Goal: Check status: Check status

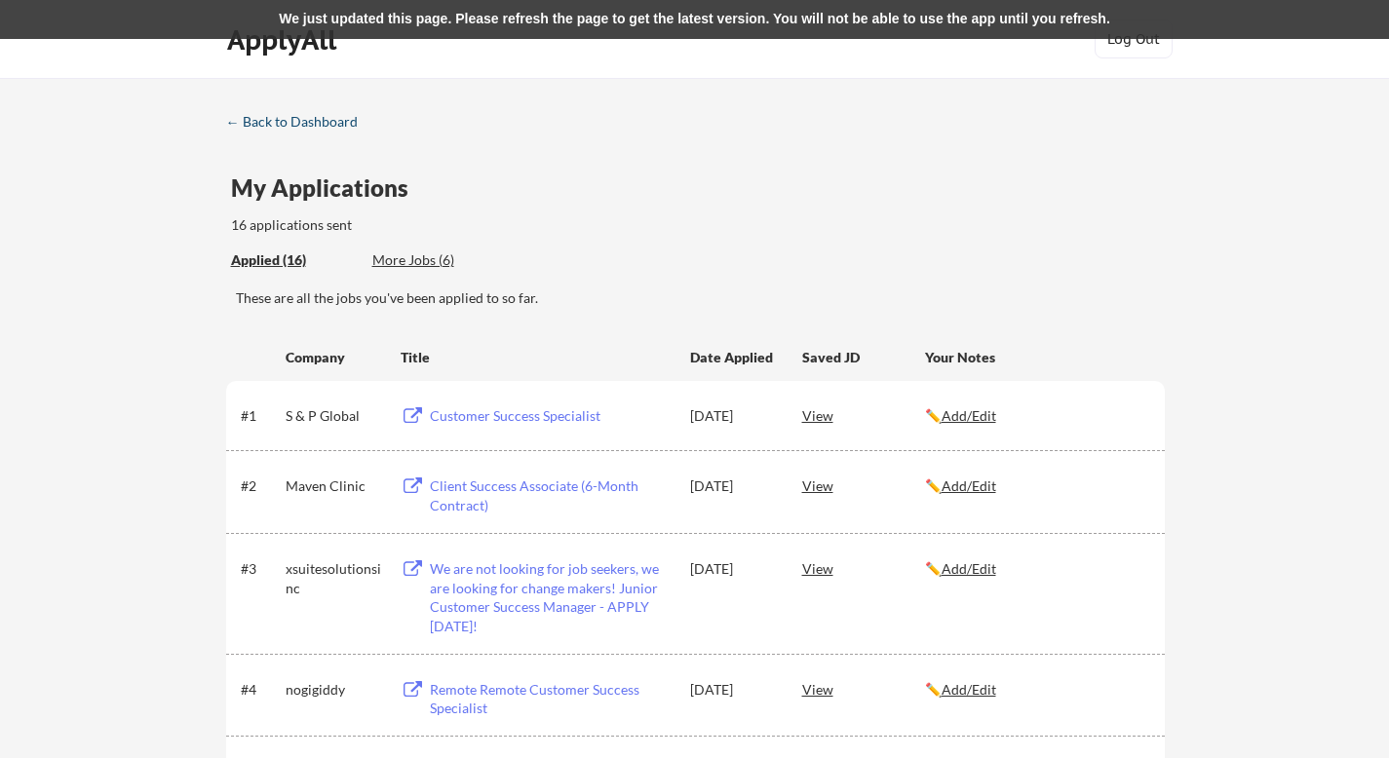
click at [294, 128] on div "← Back to Dashboard" at bounding box center [299, 122] width 146 height 14
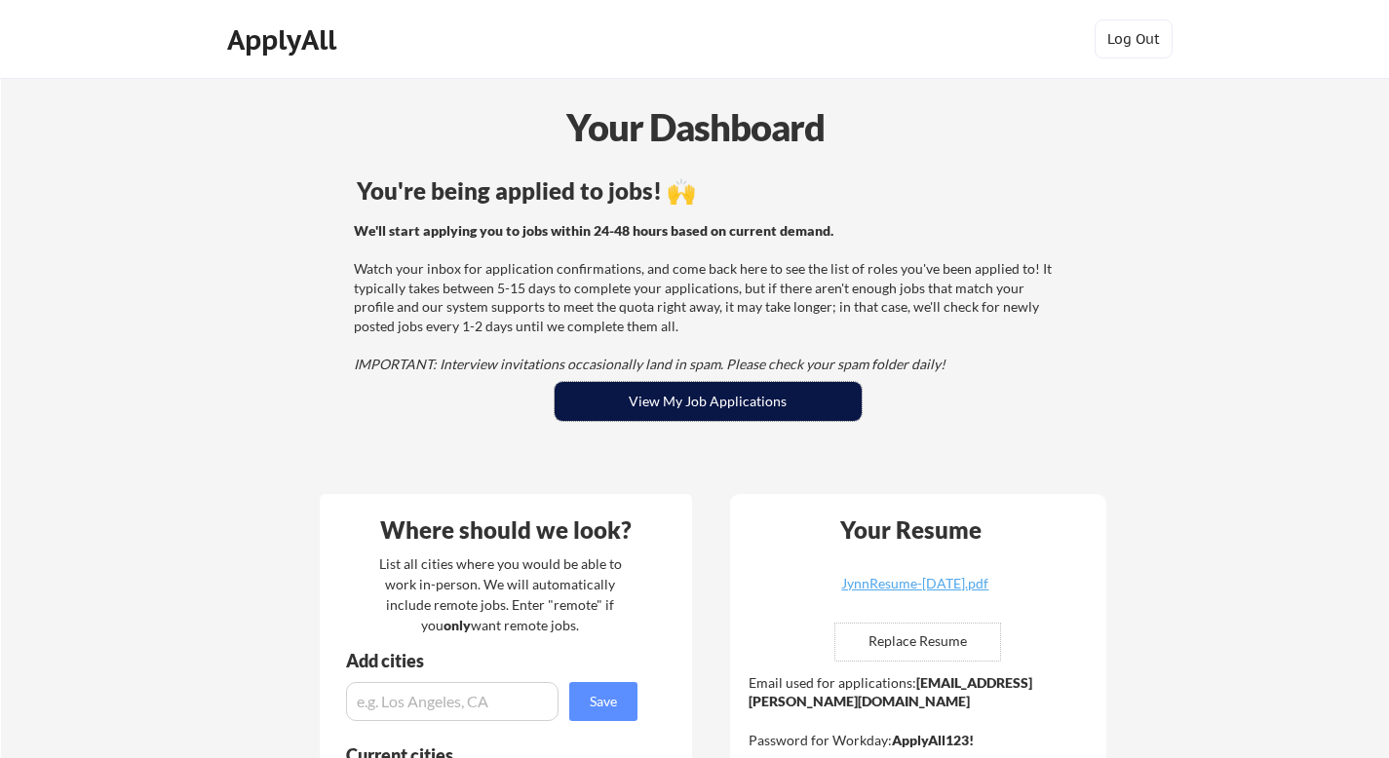
click at [691, 399] on button "View My Job Applications" at bounding box center [708, 401] width 307 height 39
